Goal: Task Accomplishment & Management: Use online tool/utility

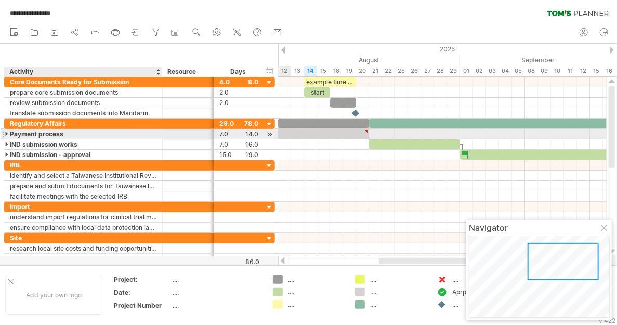
scroll to position [4469, 0]
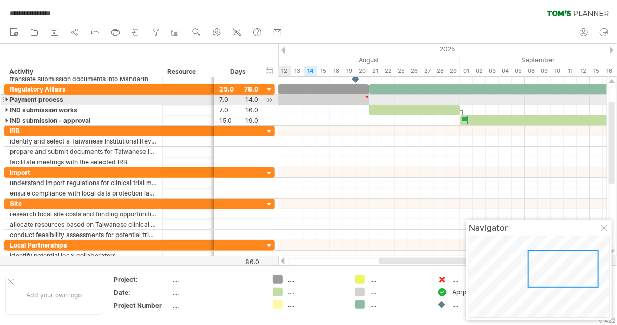
click at [5, 98] on div at bounding box center [7, 100] width 5 height 10
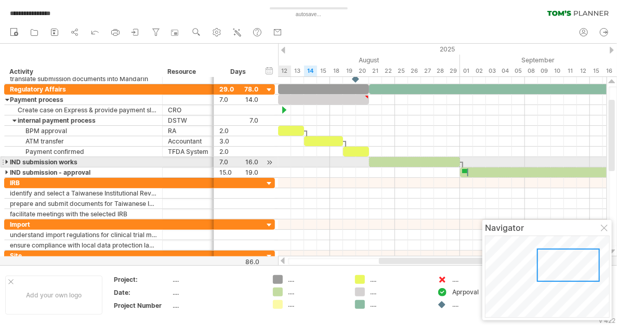
click at [6, 160] on div at bounding box center [7, 162] width 5 height 10
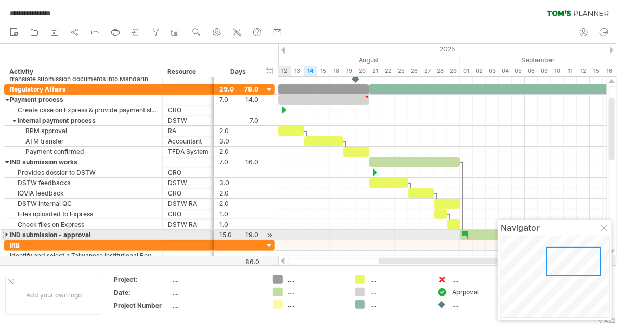
click at [6, 232] on div at bounding box center [7, 235] width 5 height 10
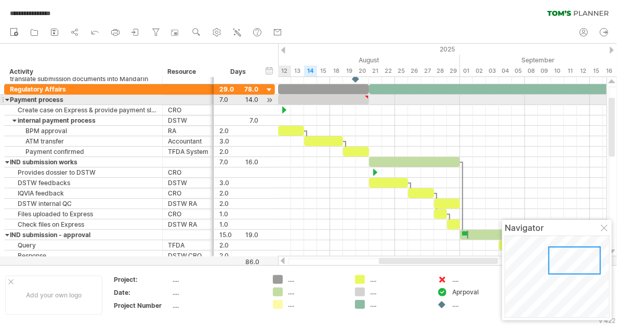
click at [6, 98] on div at bounding box center [7, 100] width 5 height 10
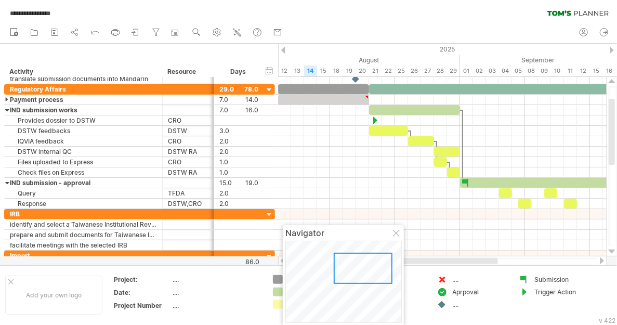
drag, startPoint x: 569, startPoint y: 227, endPoint x: 360, endPoint y: 281, distance: 216.1
click at [360, 281] on div "Navigator" at bounding box center [343, 275] width 121 height 100
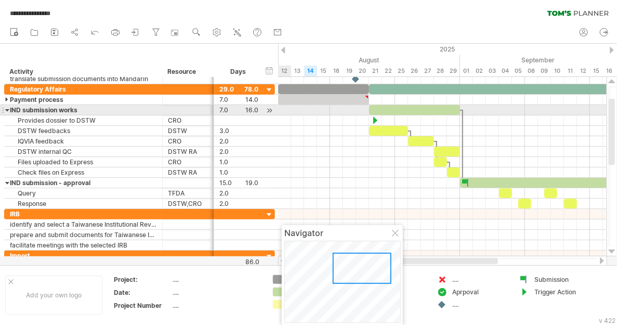
click at [7, 107] on div at bounding box center [7, 110] width 5 height 10
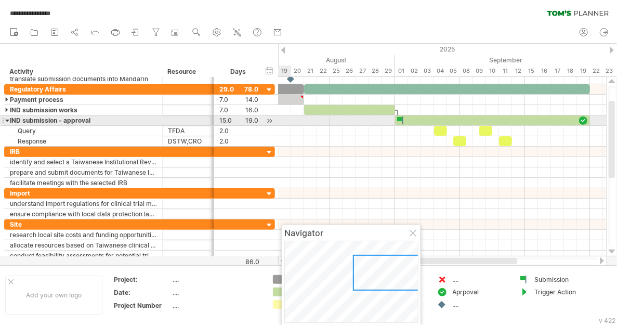
click at [7, 118] on div at bounding box center [7, 120] width 5 height 10
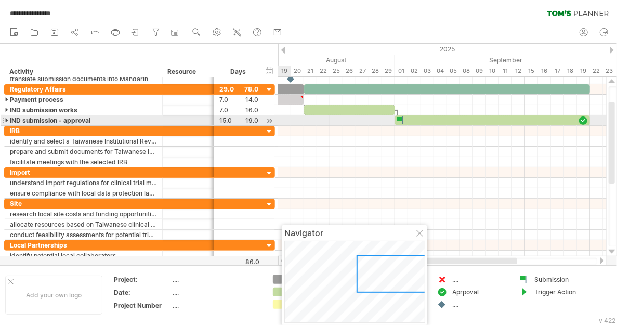
click at [7, 118] on div at bounding box center [7, 120] width 5 height 10
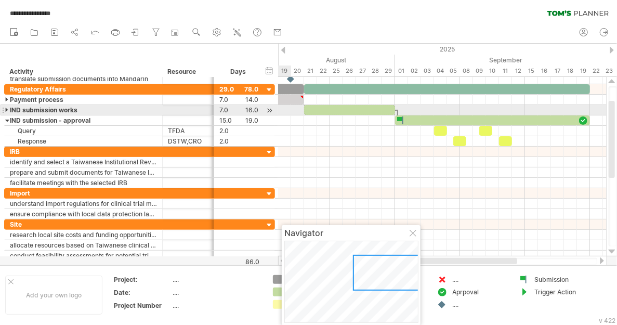
click at [6, 109] on div at bounding box center [7, 110] width 5 height 10
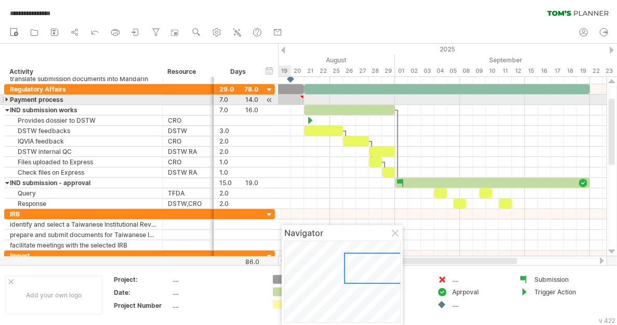
click at [5, 98] on div at bounding box center [7, 100] width 5 height 10
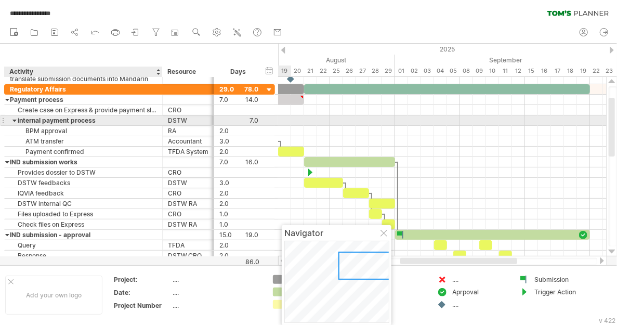
click at [14, 119] on div at bounding box center [14, 120] width 5 height 10
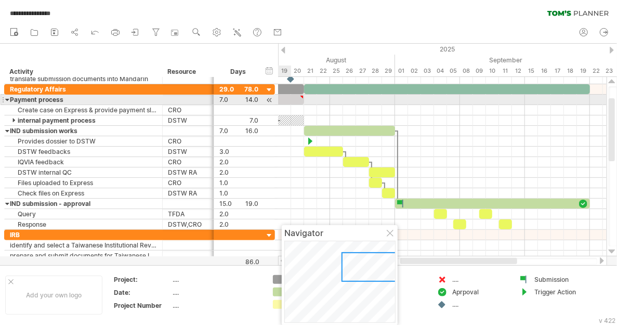
click at [7, 98] on div at bounding box center [7, 100] width 5 height 10
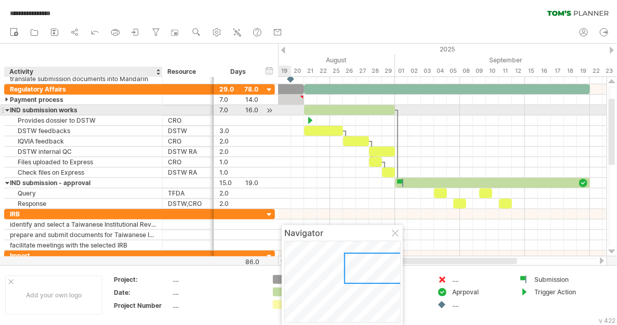
click at [7, 110] on div at bounding box center [7, 110] width 5 height 10
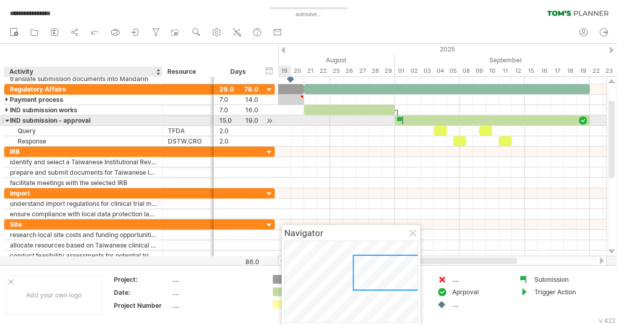
click at [7, 117] on div at bounding box center [7, 120] width 5 height 10
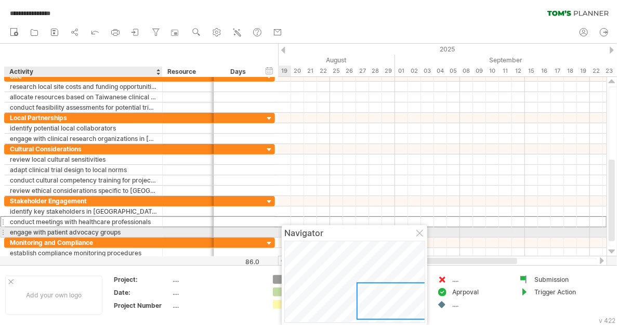
click at [36, 217] on div "conduct meetings with healthcare professionals" at bounding box center [83, 222] width 147 height 10
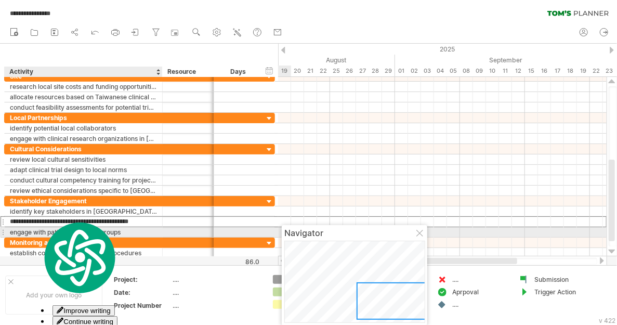
click at [36, 217] on input "**********" at bounding box center [83, 222] width 147 height 10
click at [15, 229] on div "engage with patient advocacy groups" at bounding box center [83, 232] width 147 height 10
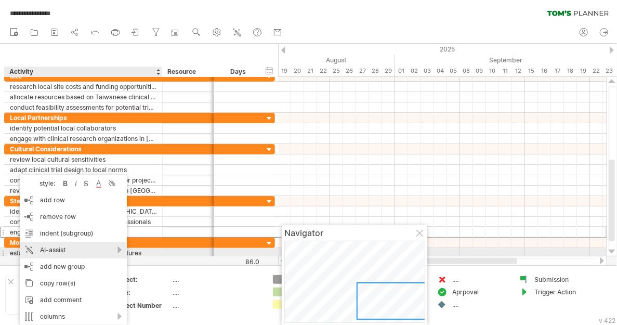
click at [121, 248] on div "AI-assist" at bounding box center [73, 250] width 107 height 17
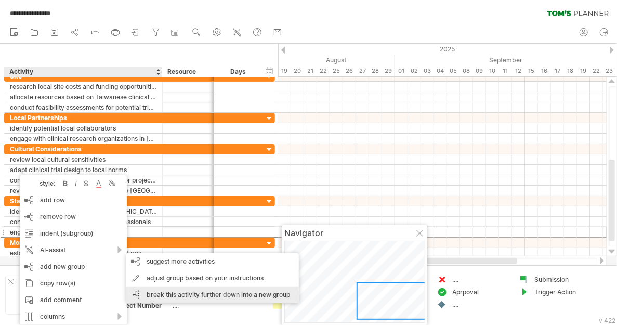
click at [171, 298] on div "break this activity further down into a new group" at bounding box center [212, 295] width 173 height 17
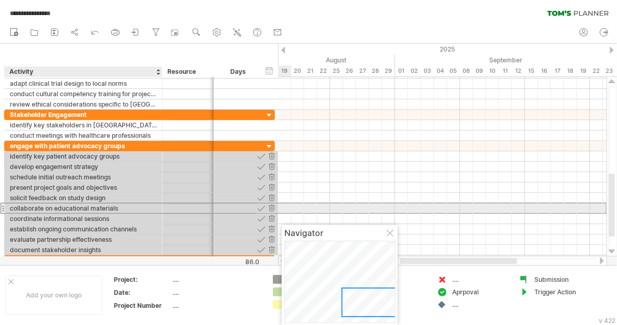
click at [100, 207] on div "collaborate on educational materials" at bounding box center [83, 208] width 147 height 10
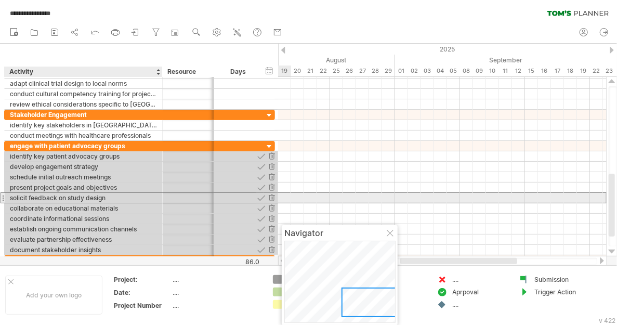
click at [111, 196] on div "solicit feedback on study design" at bounding box center [83, 198] width 147 height 10
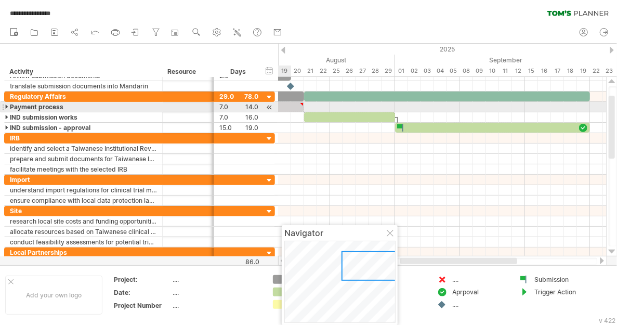
click at [5, 105] on div at bounding box center [7, 107] width 5 height 10
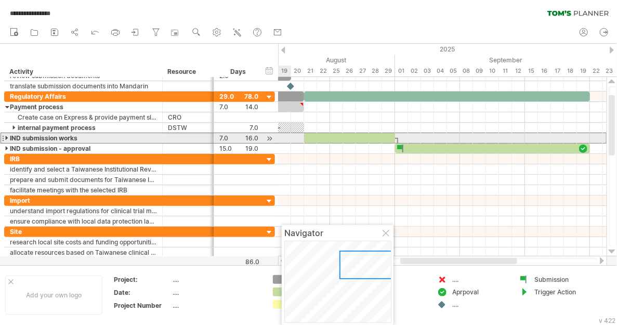
click at [4, 136] on div at bounding box center [3, 138] width 4 height 11
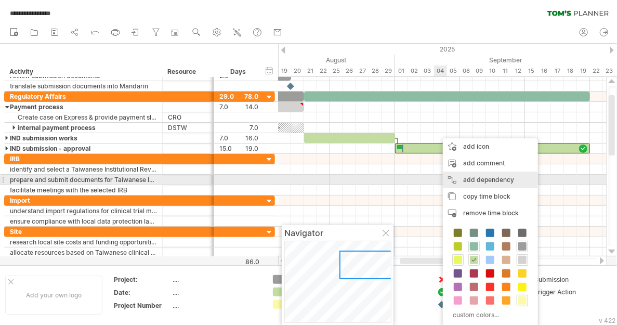
click at [488, 180] on div "add dependency You can use dependencies when you require tasks to be done in a …" at bounding box center [490, 180] width 95 height 17
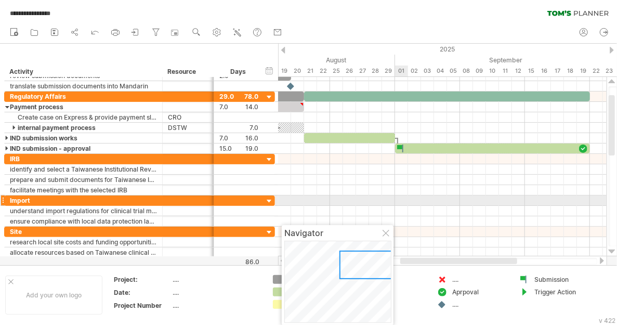
click at [404, 206] on div at bounding box center [442, 211] width 329 height 10
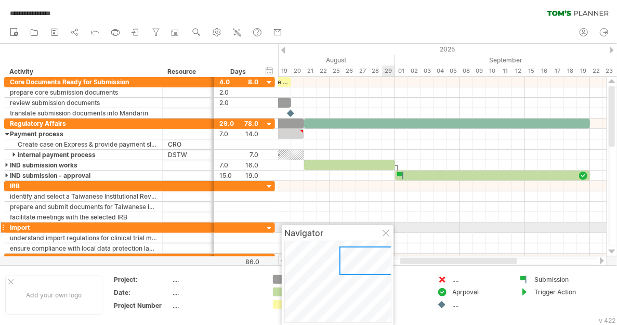
click at [386, 230] on div at bounding box center [387, 234] width 8 height 8
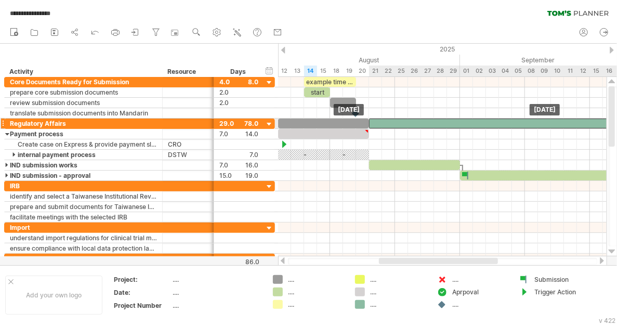
click at [410, 120] on div at bounding box center [512, 124] width 286 height 10
click at [370, 122] on span at bounding box center [369, 124] width 4 height 10
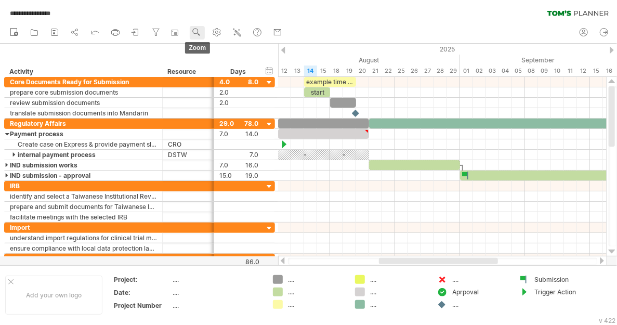
click at [198, 31] on use at bounding box center [196, 32] width 10 height 10
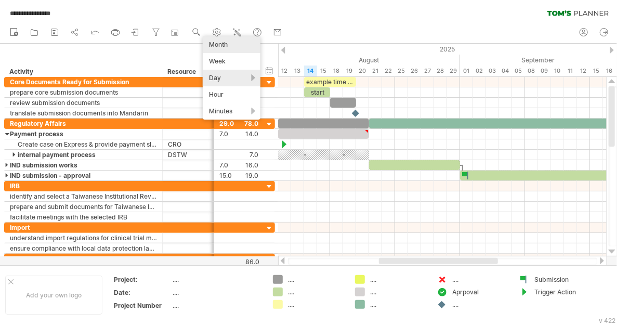
click at [226, 46] on div "Month" at bounding box center [232, 44] width 58 height 17
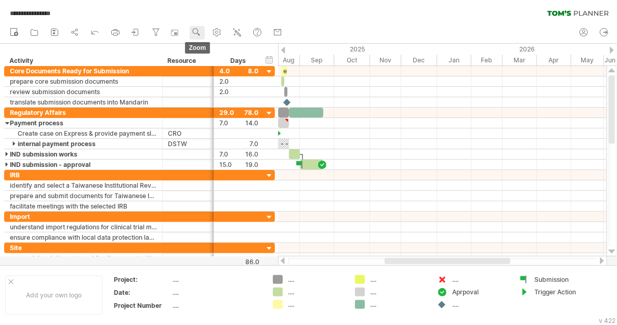
click at [198, 34] on use at bounding box center [196, 32] width 10 height 10
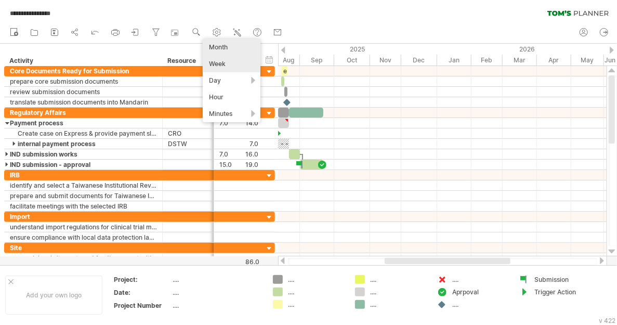
click at [216, 62] on div "Week" at bounding box center [232, 64] width 58 height 17
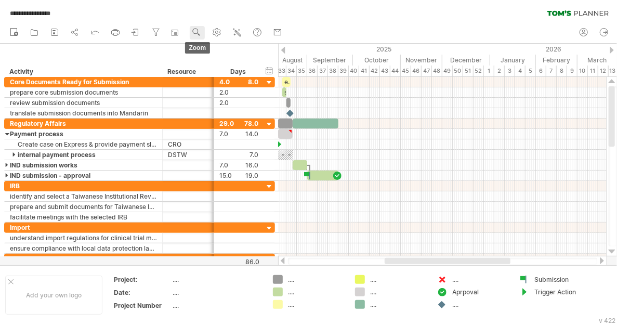
click at [195, 33] on circle at bounding box center [195, 31] width 7 height 7
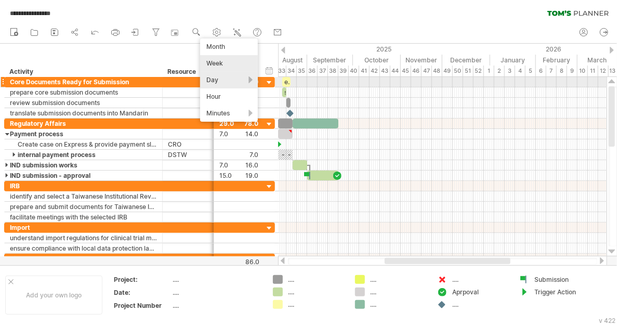
click at [225, 85] on div "Day" at bounding box center [229, 80] width 58 height 17
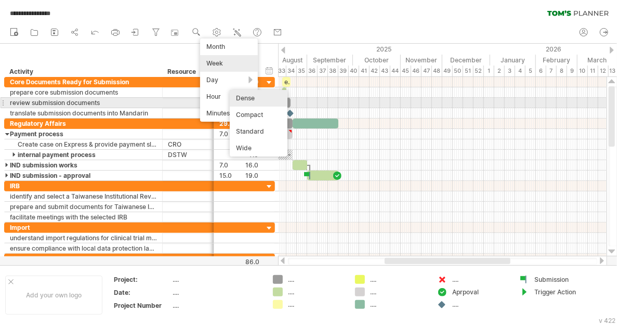
click at [255, 100] on div "Dense" at bounding box center [259, 98] width 58 height 17
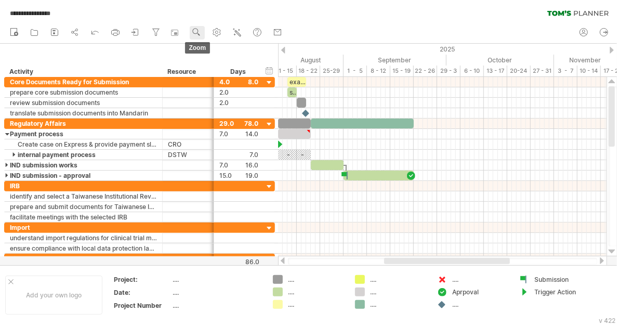
click at [198, 33] on g at bounding box center [196, 32] width 10 height 10
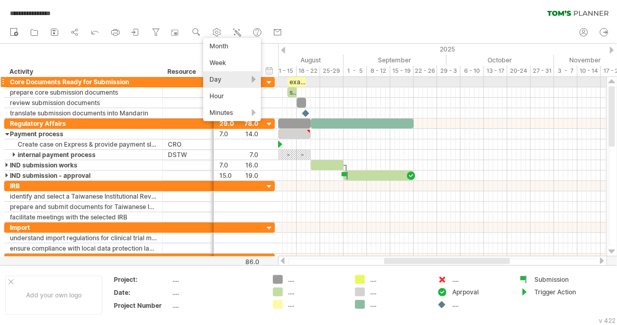
click at [255, 78] on div "Day" at bounding box center [232, 79] width 58 height 17
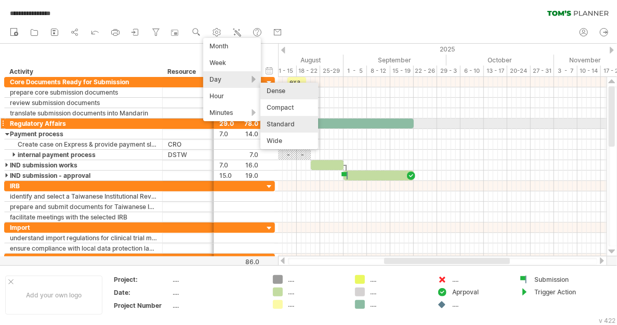
click at [283, 123] on div "Standard" at bounding box center [290, 124] width 58 height 17
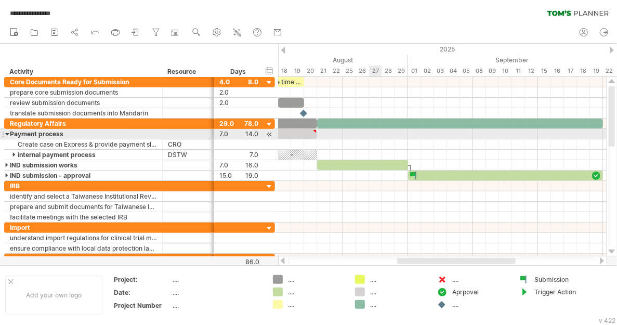
click at [370, 139] on div at bounding box center [442, 144] width 329 height 10
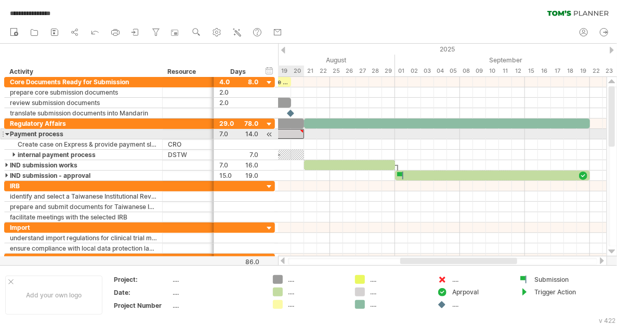
click at [300, 130] on div at bounding box center [302, 131] width 5 height 5
click at [323, 137] on div at bounding box center [442, 134] width 329 height 10
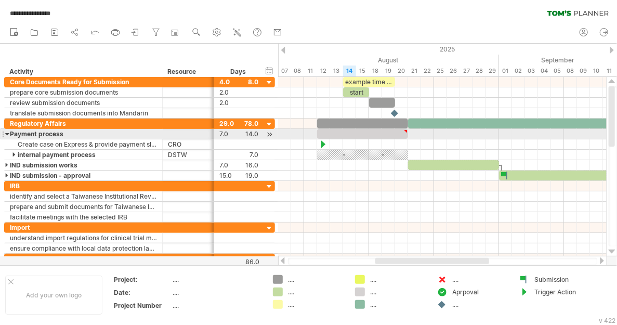
click at [7, 131] on div at bounding box center [7, 134] width 5 height 10
